Goal: Information Seeking & Learning: Learn about a topic

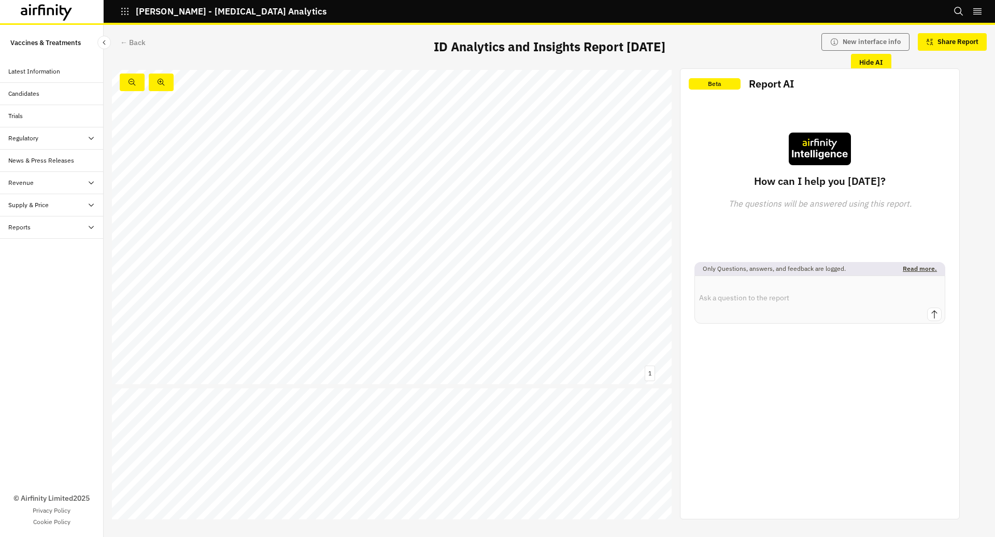
click at [48, 106] on div "Trials" at bounding box center [52, 116] width 104 height 22
click at [40, 93] on div "Candidates" at bounding box center [55, 93] width 95 height 9
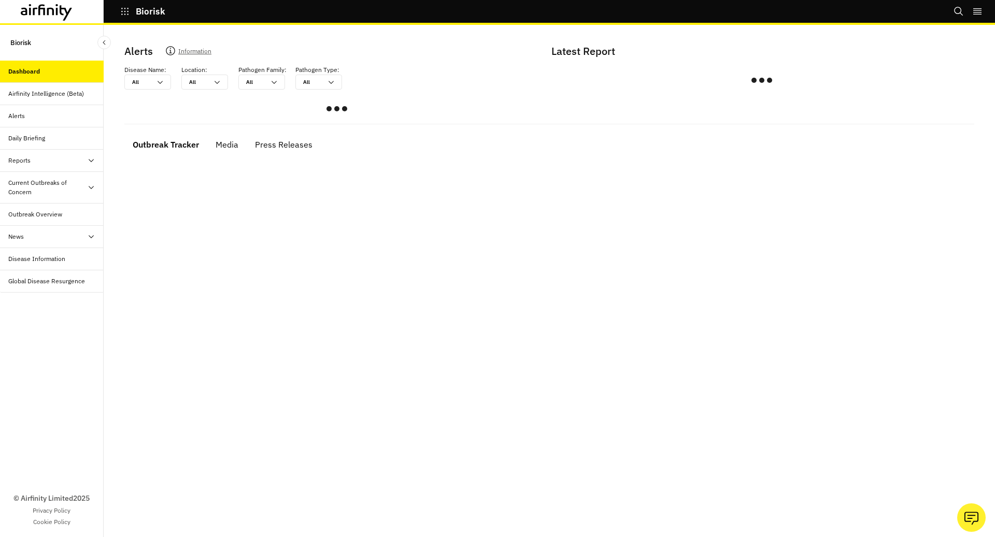
scroll to position [3, 0]
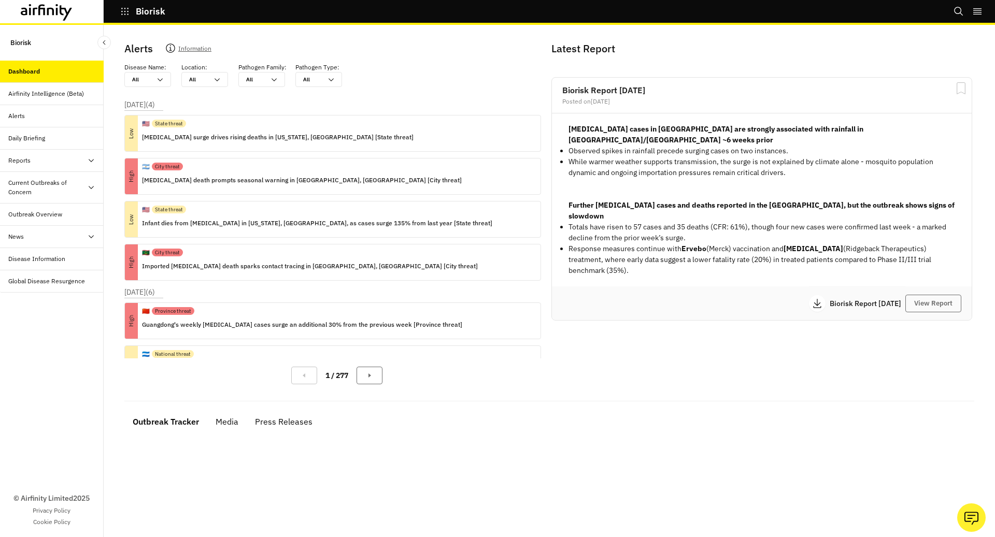
click at [84, 186] on div "Current Outbreaks of Concern" at bounding box center [47, 187] width 79 height 19
click at [74, 259] on div "Outbreak Overview" at bounding box center [55, 258] width 95 height 9
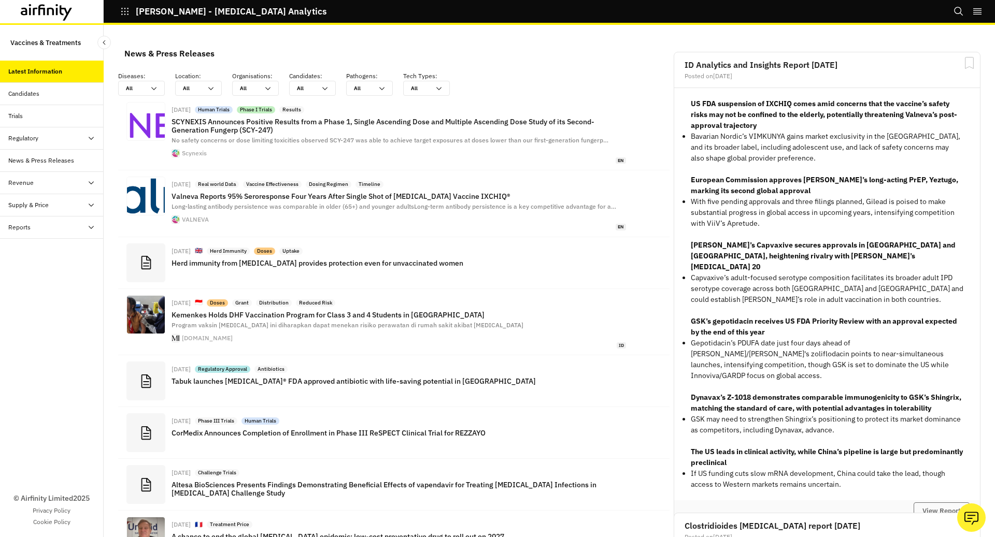
scroll to position [779, 311]
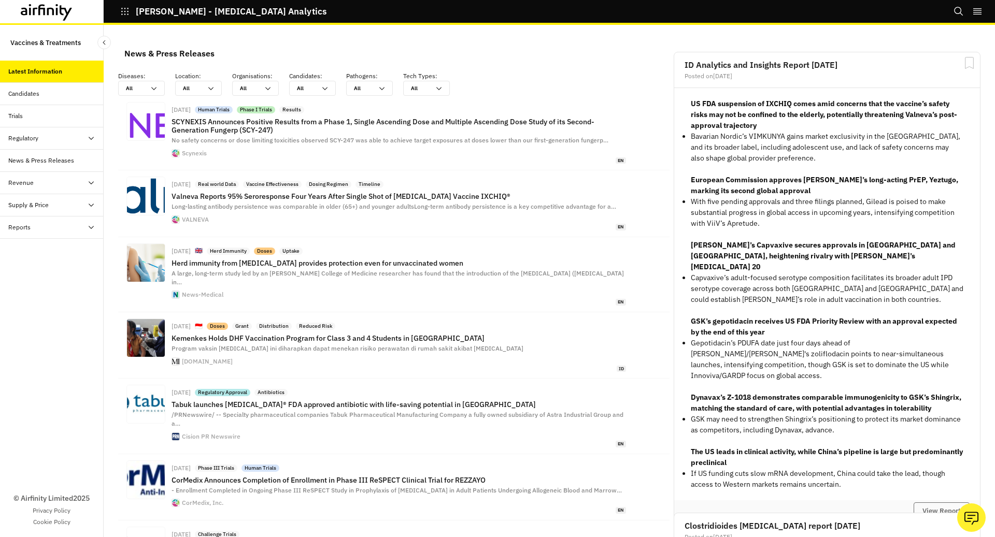
click at [69, 91] on div "Candidates" at bounding box center [55, 93] width 95 height 9
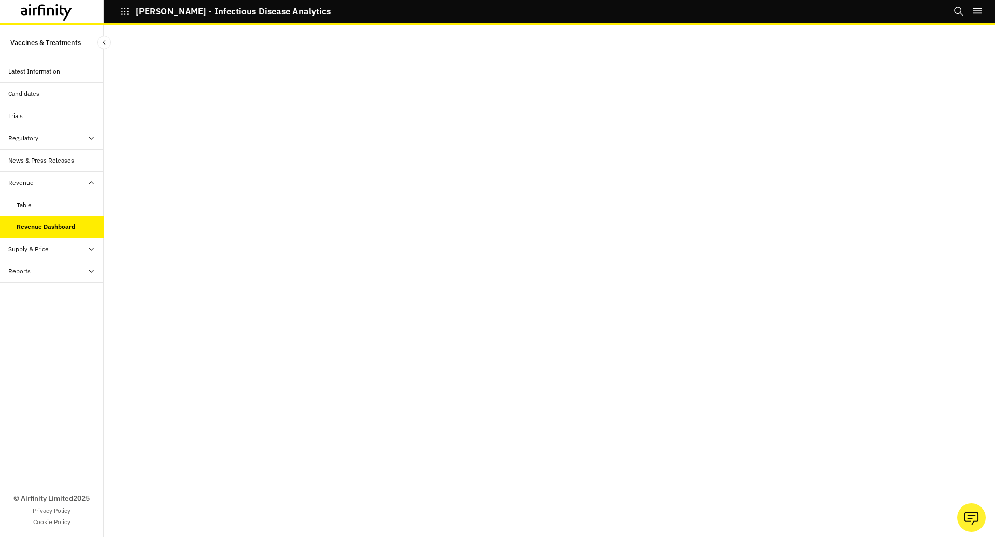
click at [78, 206] on div "Table" at bounding box center [60, 205] width 87 height 9
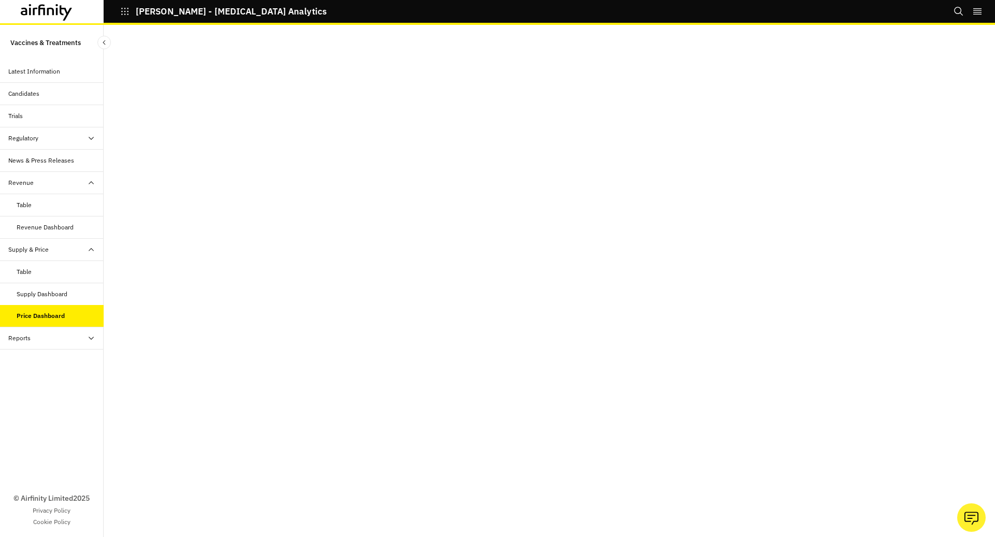
click at [61, 162] on div "News & Press Releases" at bounding box center [41, 160] width 66 height 9
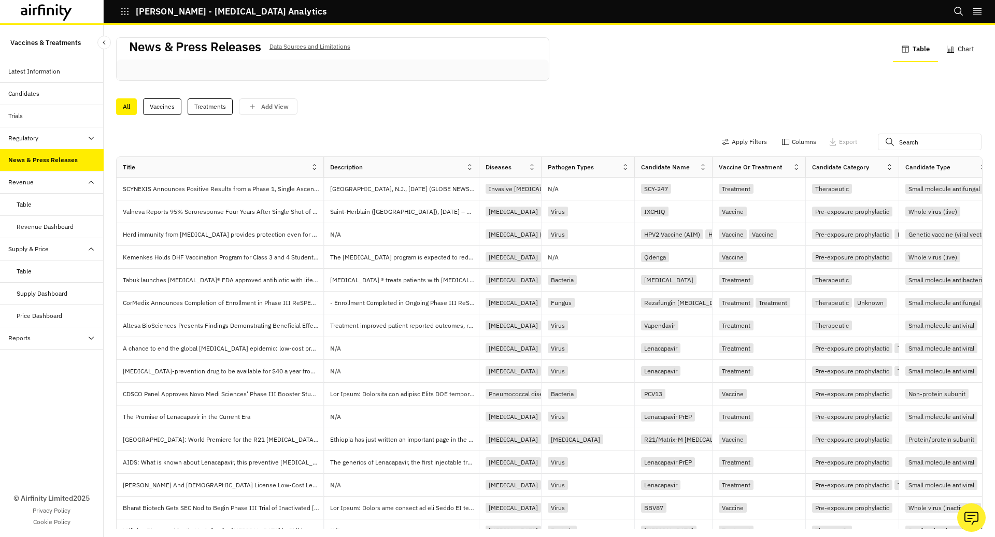
click at [66, 139] on div "Regulatory" at bounding box center [55, 138] width 95 height 9
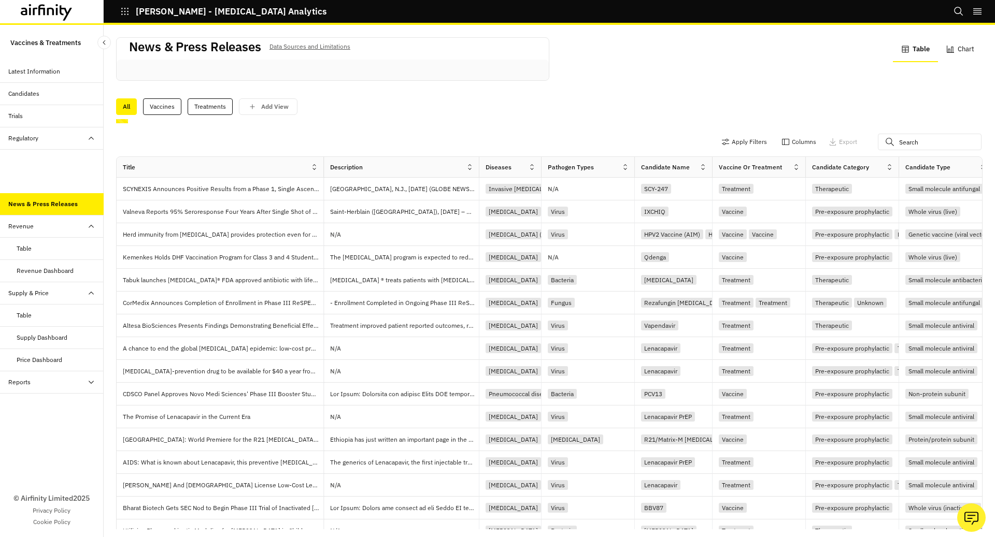
click at [66, 139] on div "Regulatory" at bounding box center [55, 138] width 95 height 9
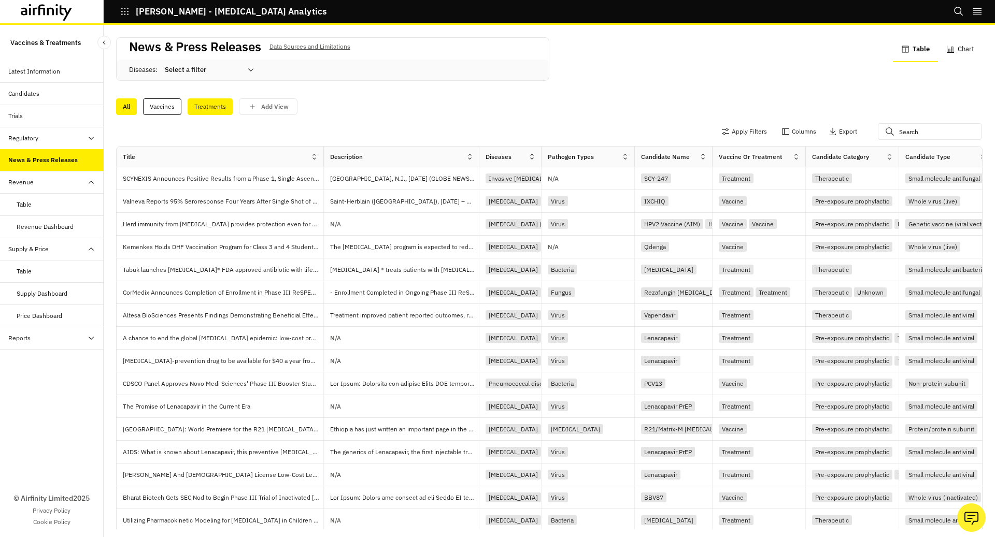
click at [200, 101] on div "Treatments" at bounding box center [210, 106] width 45 height 17
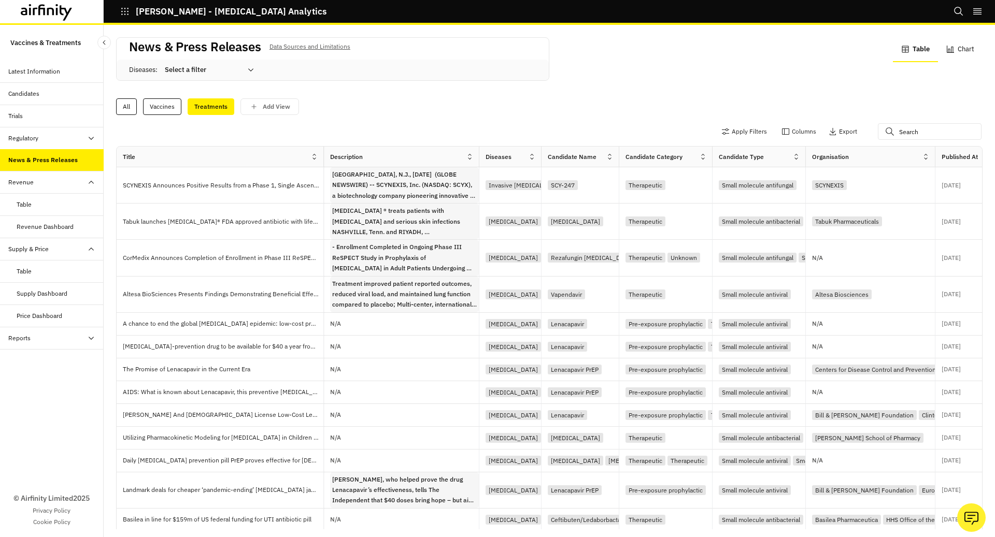
click at [50, 185] on div "Revenue" at bounding box center [55, 182] width 95 height 9
click at [46, 179] on div "Revenue" at bounding box center [55, 182] width 95 height 9
click at [46, 205] on div "Table" at bounding box center [60, 204] width 87 height 9
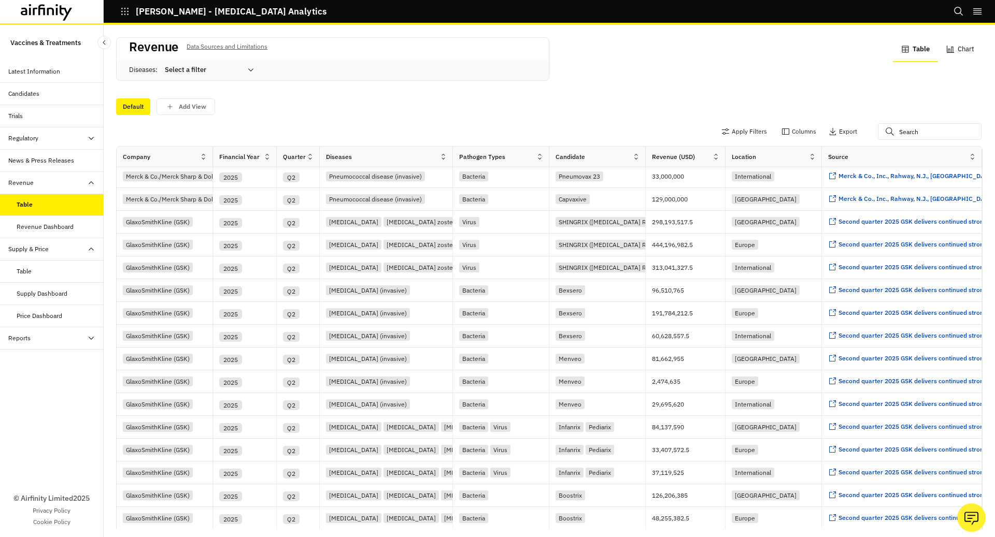
scroll to position [27, 0]
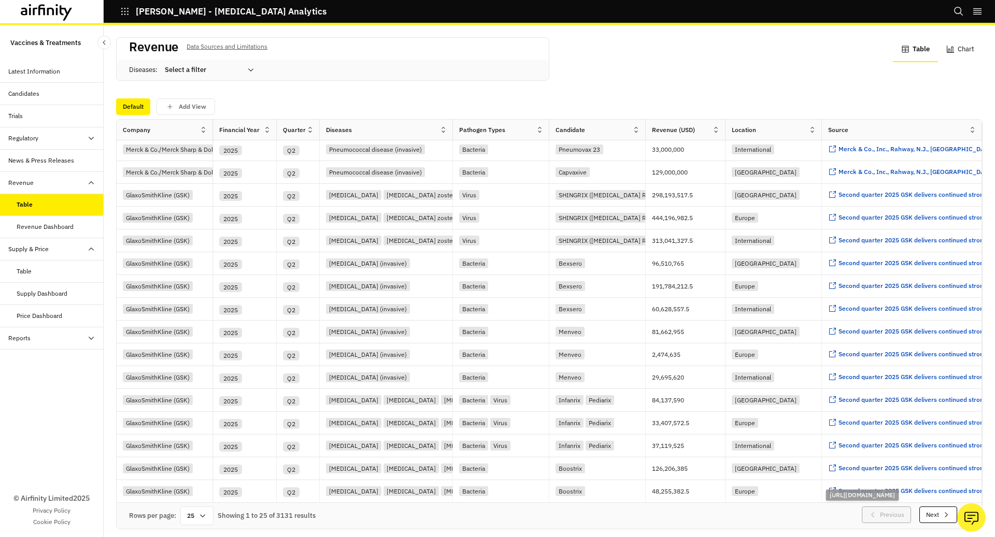
click at [939, 507] on button "Next" at bounding box center [938, 515] width 38 height 17
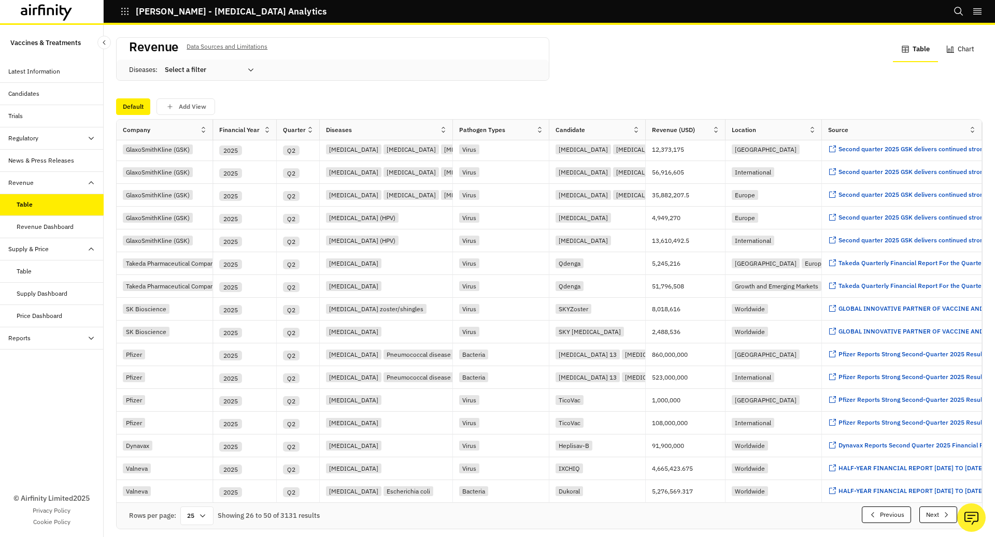
scroll to position [0, 0]
click at [939, 507] on button "Next" at bounding box center [938, 515] width 38 height 17
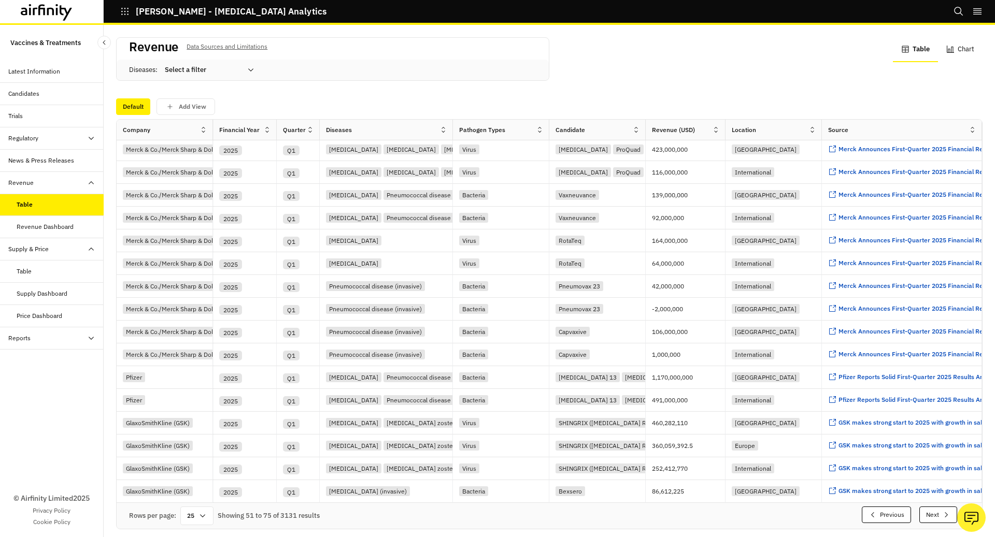
click at [939, 507] on button "Next" at bounding box center [938, 515] width 38 height 17
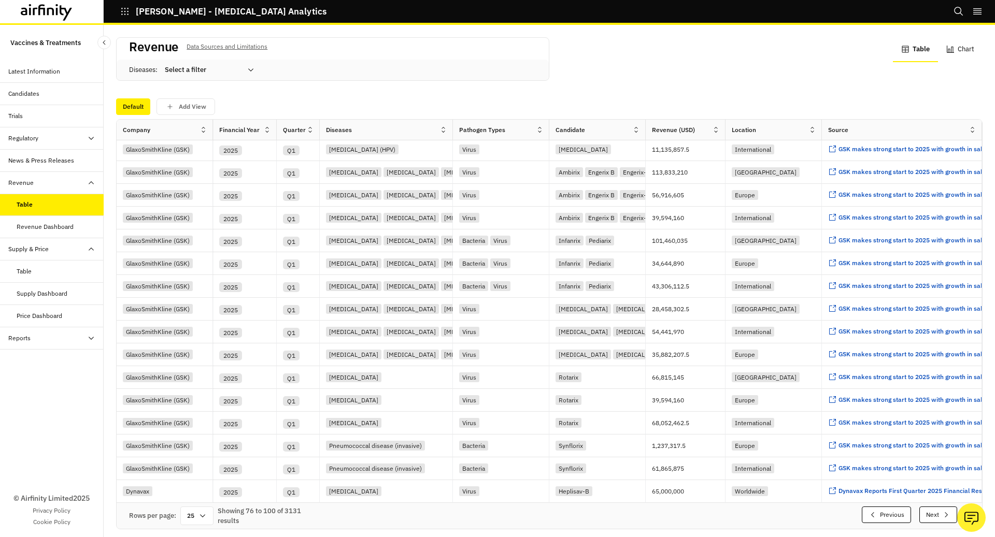
click at [939, 507] on button "Next" at bounding box center [938, 515] width 38 height 17
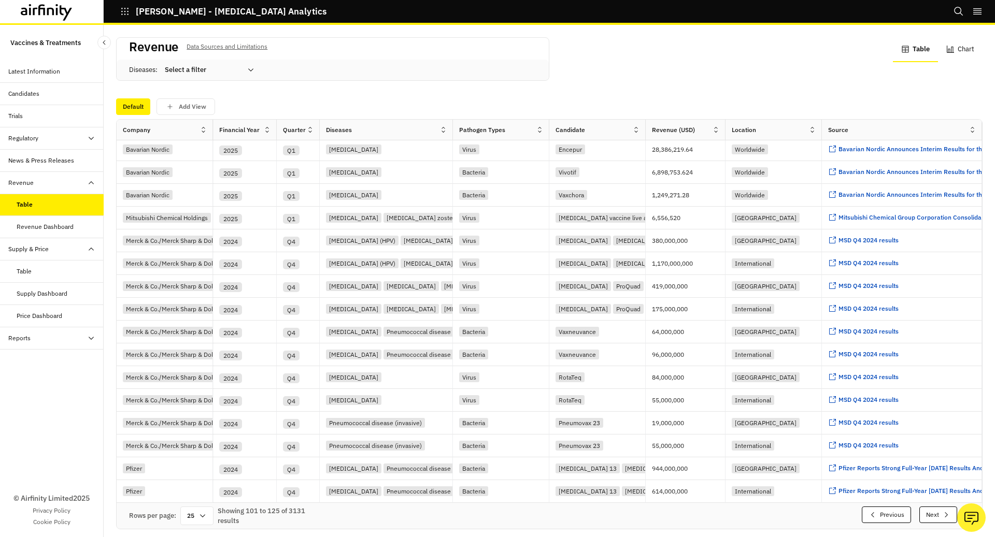
click at [939, 507] on button "Next" at bounding box center [938, 515] width 38 height 17
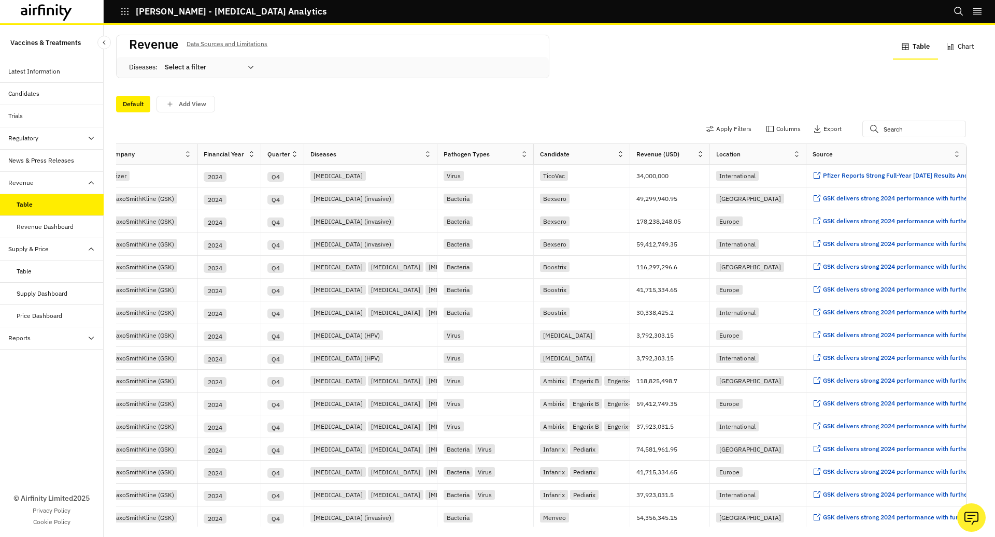
click at [43, 267] on div "Table" at bounding box center [60, 271] width 87 height 9
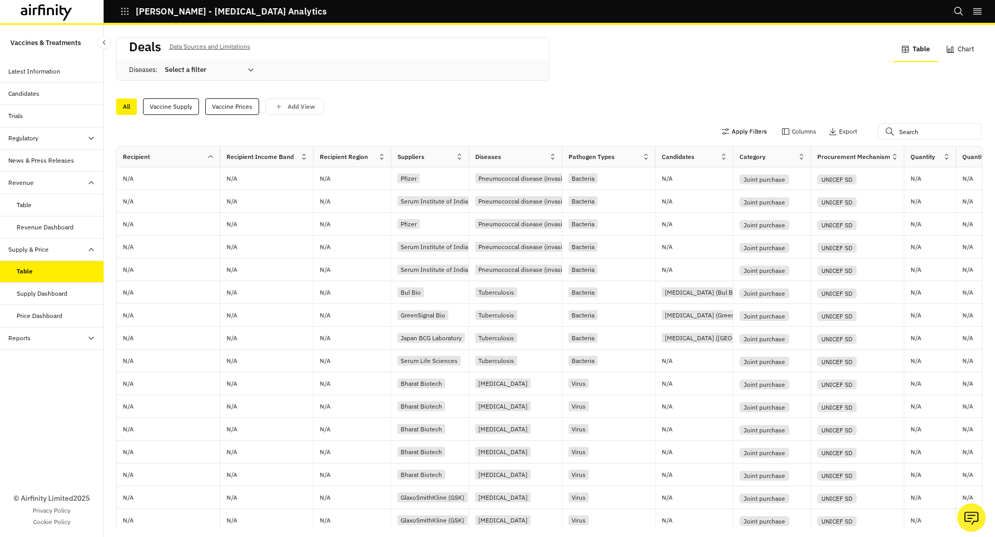
click at [760, 136] on button "Apply Filters" at bounding box center [744, 131] width 46 height 17
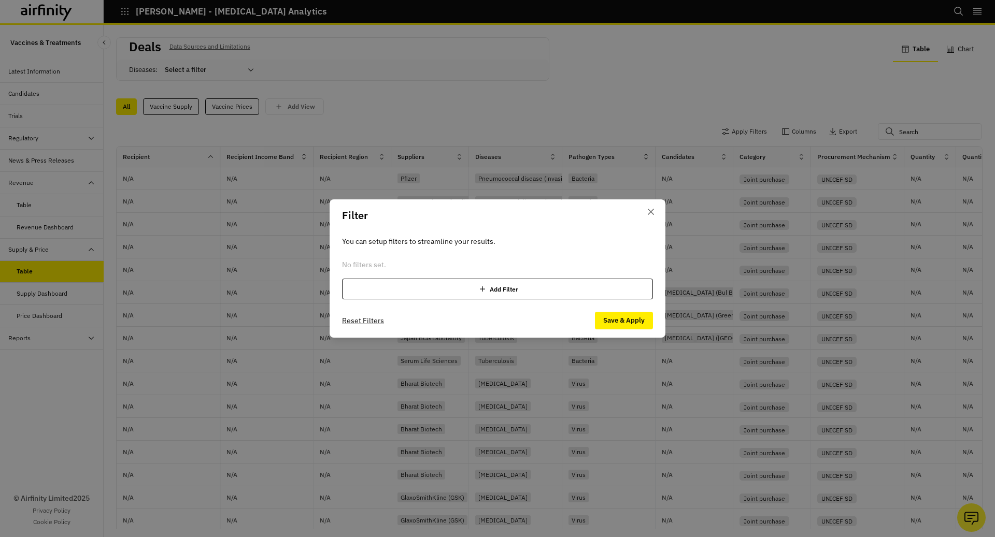
click at [537, 289] on div "Add Filter" at bounding box center [497, 289] width 311 height 21
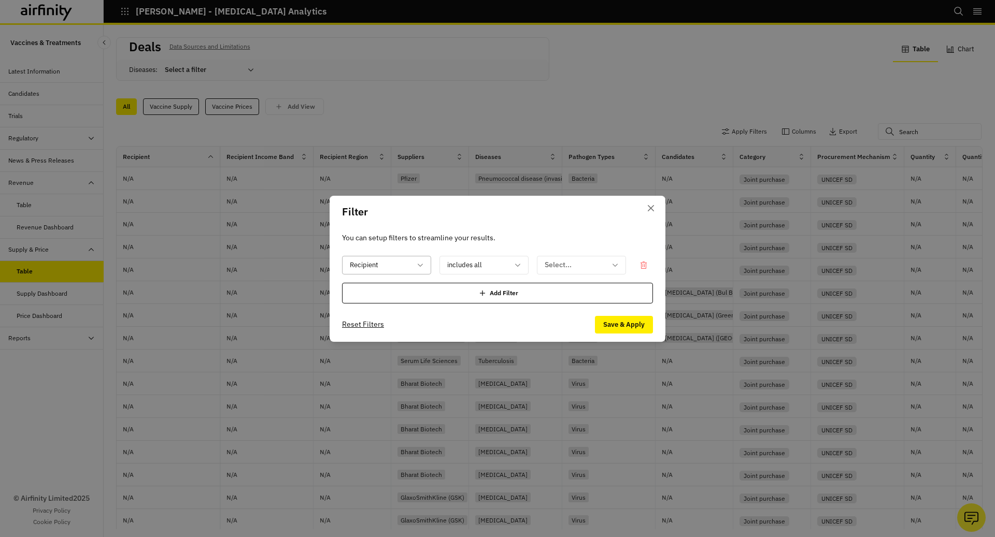
click at [393, 266] on div at bounding box center [380, 265] width 61 height 13
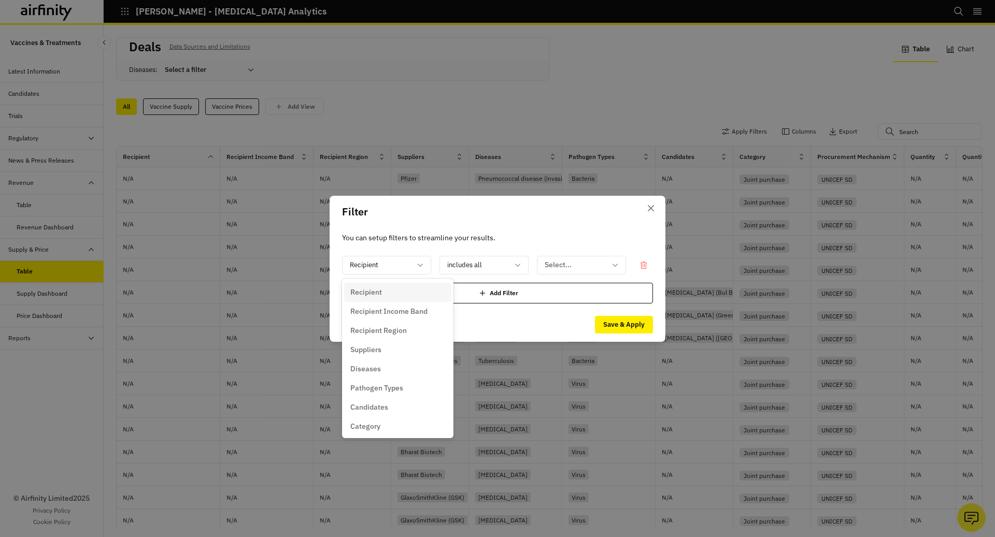
type input "d"
click at [399, 309] on div "Diseases" at bounding box center [397, 311] width 95 height 11
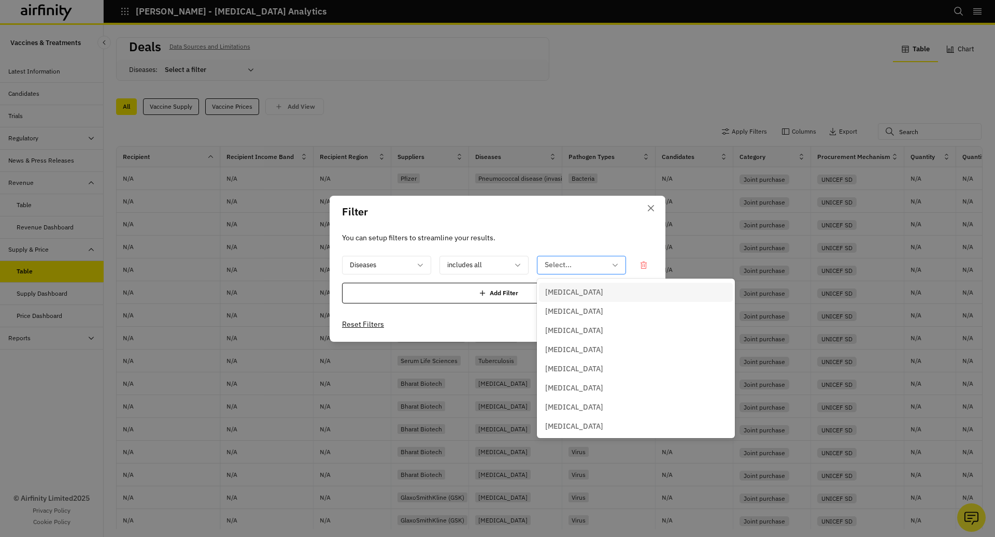
click at [558, 263] on div at bounding box center [575, 265] width 61 height 13
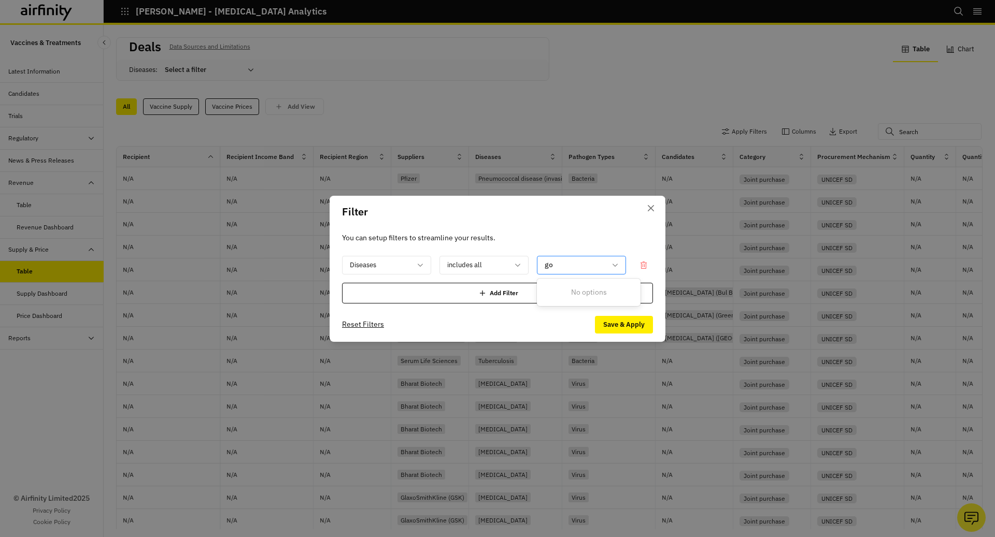
type input "g"
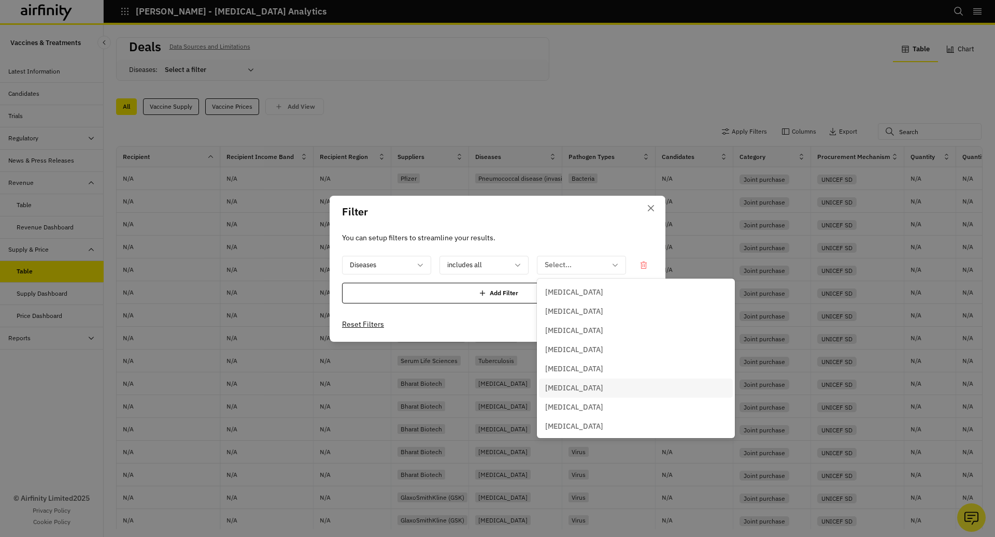
click at [531, 259] on div "Diseases includes all Crimean Congo hemorrhagic fever, 6 of 44. 44 results avai…" at bounding box center [497, 265] width 311 height 19
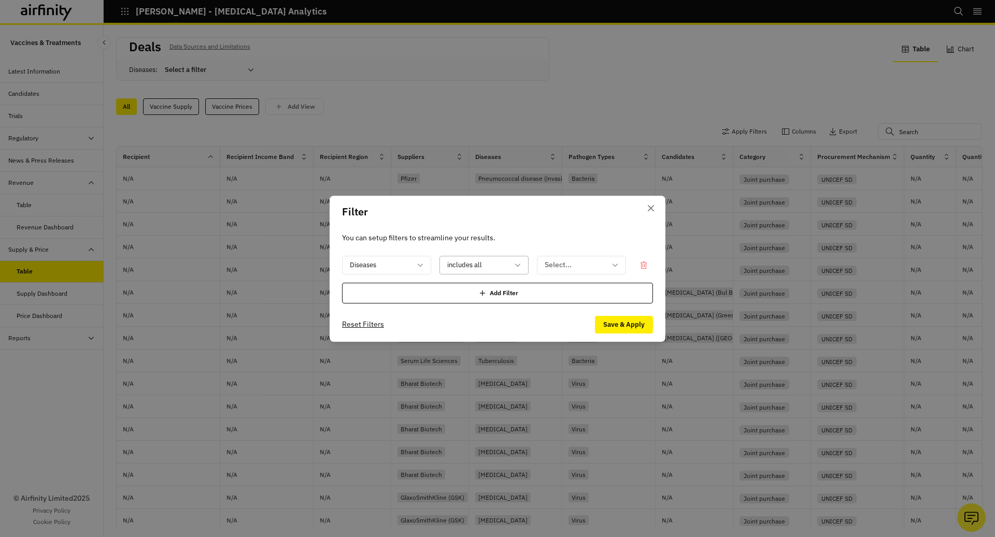
click at [515, 265] on icon at bounding box center [518, 265] width 8 height 8
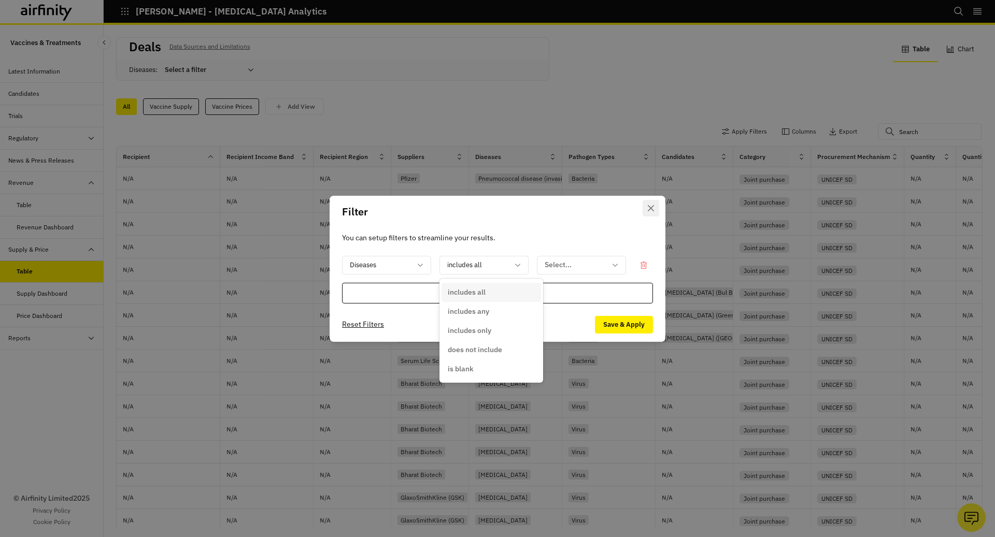
click at [645, 212] on button "Close" at bounding box center [651, 208] width 17 height 17
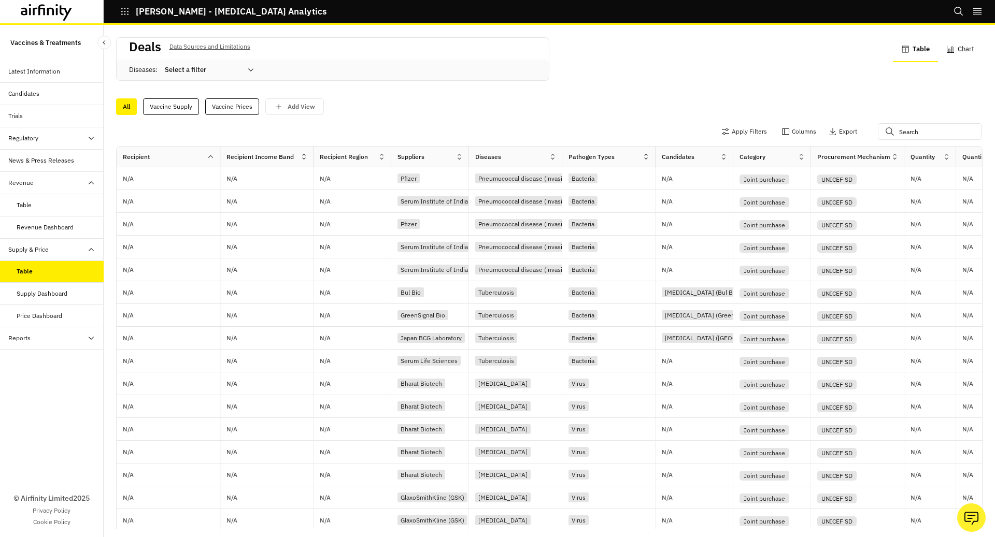
click at [59, 95] on div "Candidates" at bounding box center [55, 93] width 95 height 9
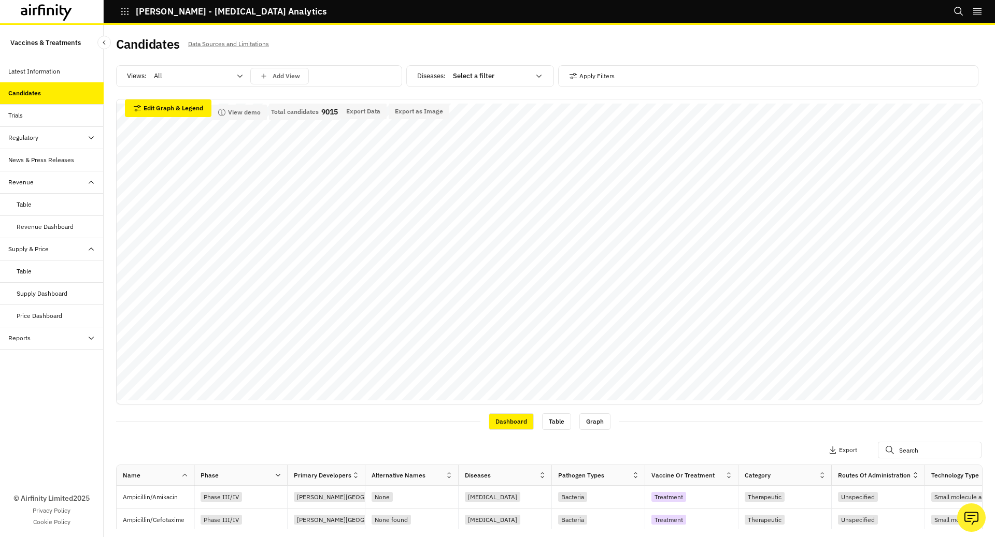
click at [130, 18] on button "[PERSON_NAME] - [MEDICAL_DATA] Analytics" at bounding box center [223, 12] width 206 height 18
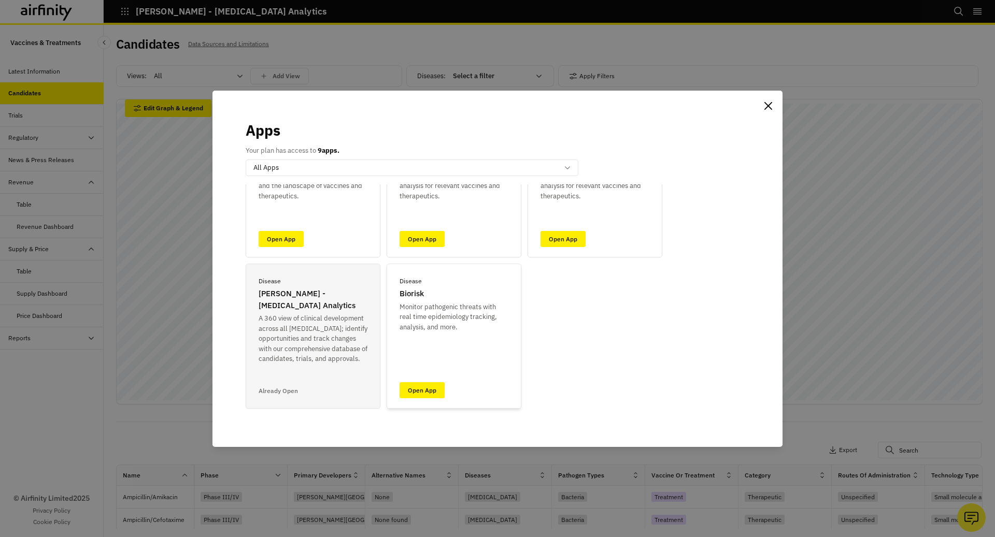
scroll to position [100, 0]
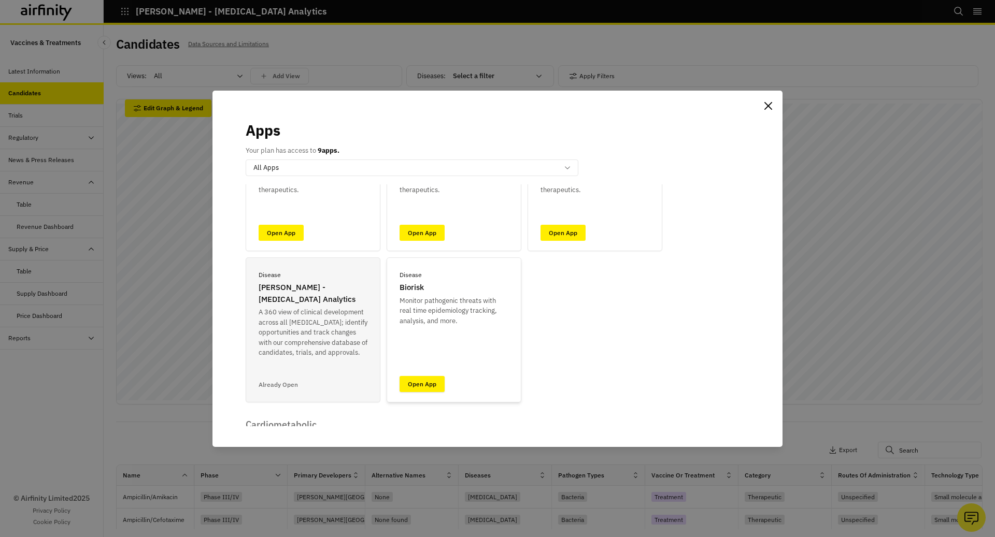
click at [434, 379] on link "Open App" at bounding box center [422, 384] width 45 height 16
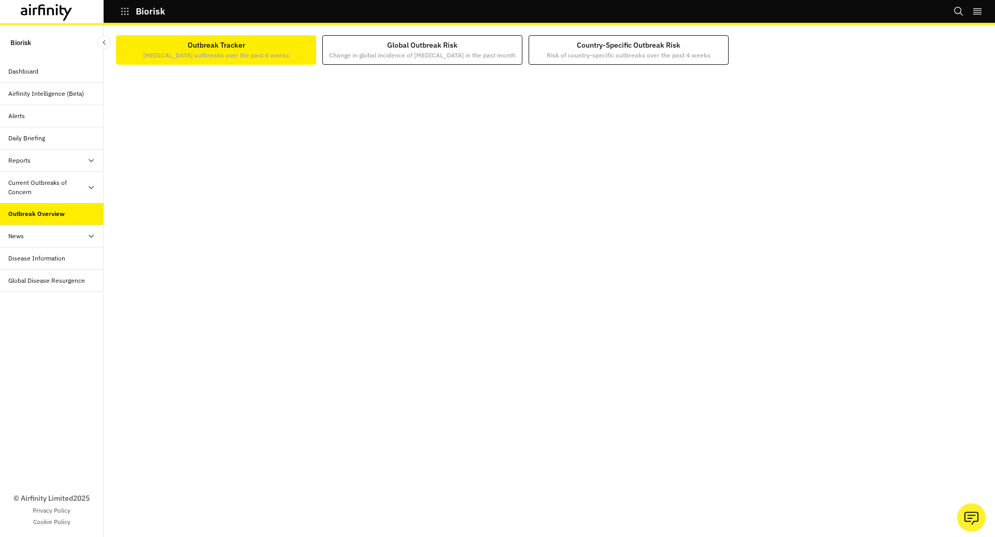
click at [30, 66] on div "Dashboard" at bounding box center [52, 72] width 104 height 22
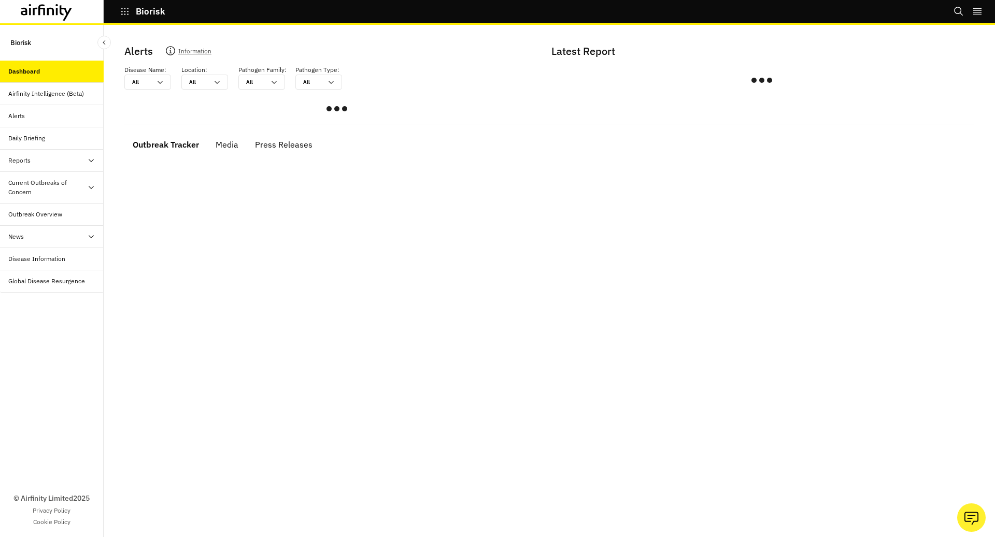
click at [124, 15] on icon "button" at bounding box center [124, 11] width 9 height 9
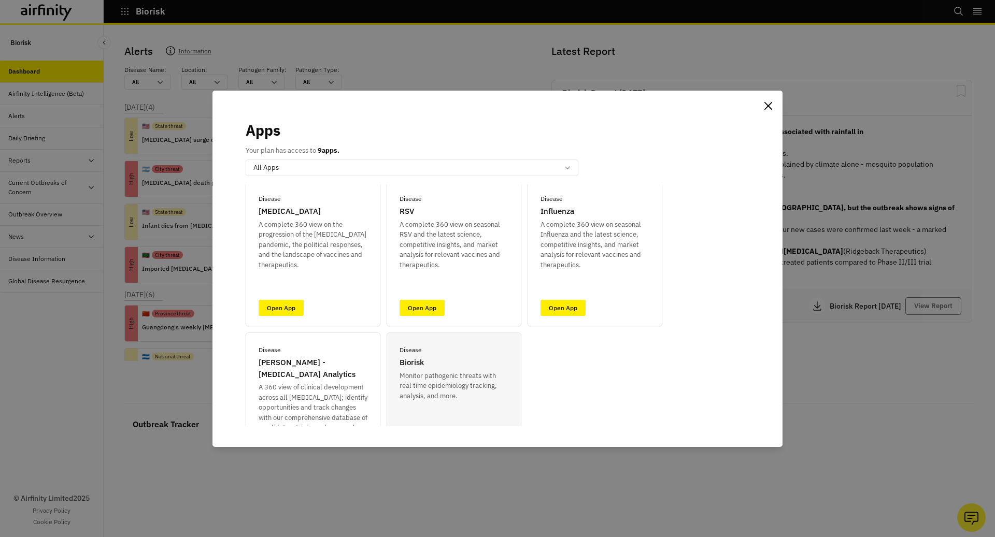
scroll to position [21, 0]
